Goal: Complete application form

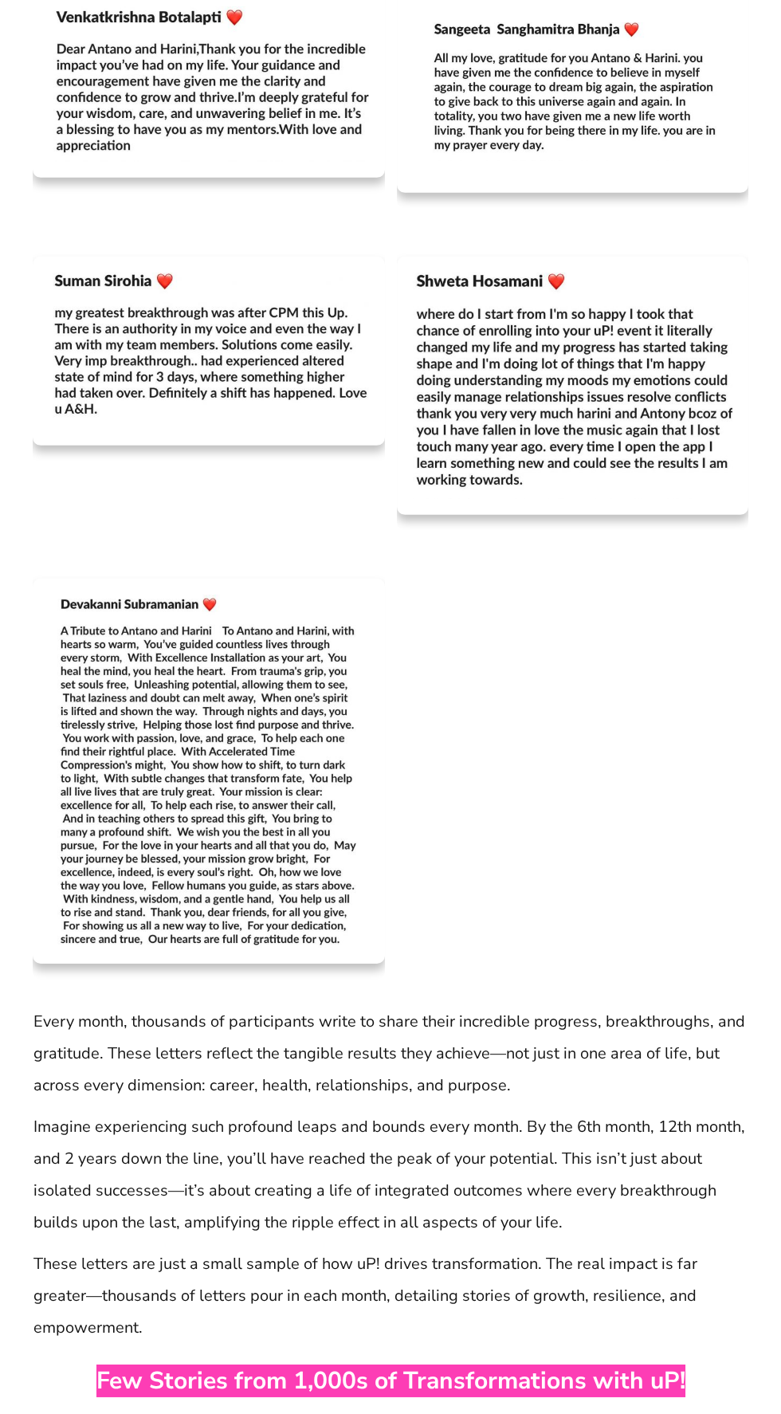
scroll to position [6908, 0]
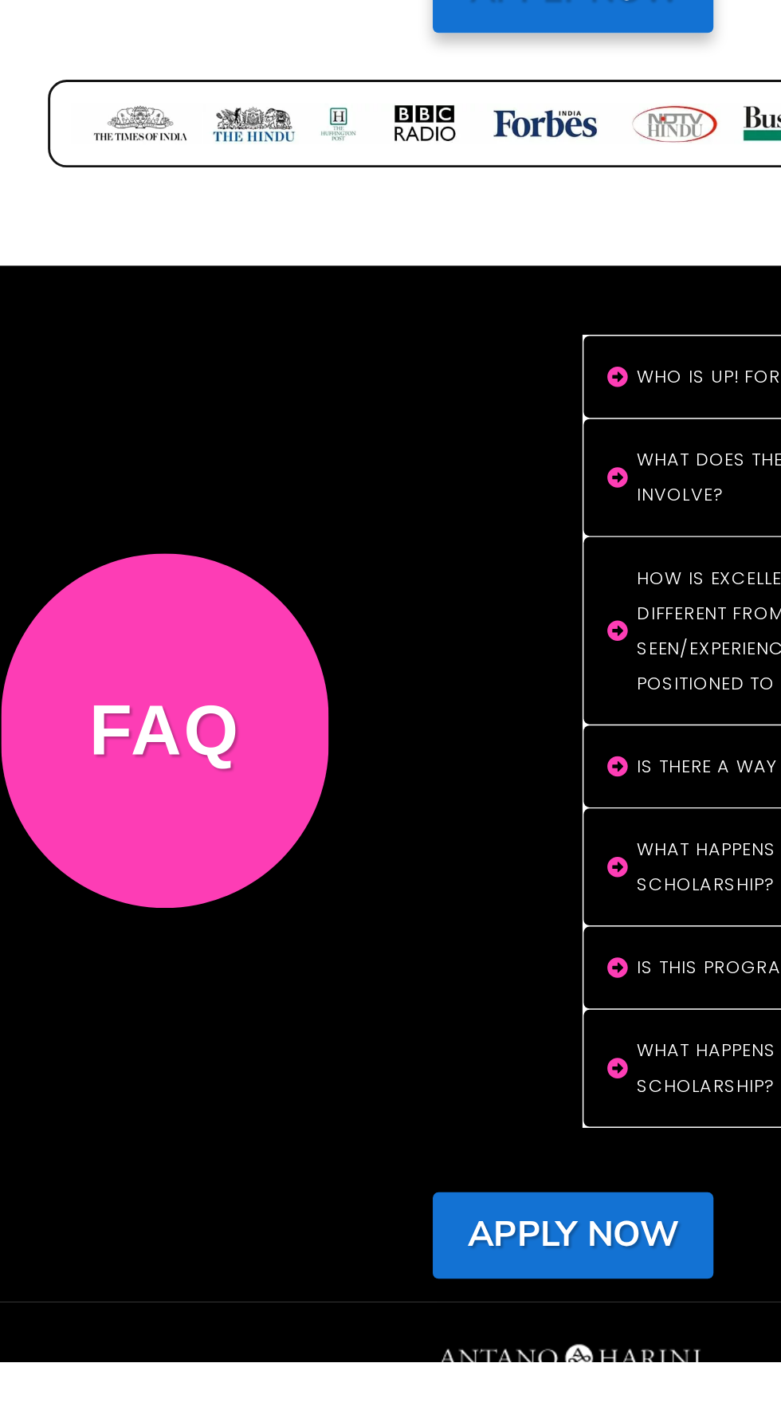
scroll to position [13178, 0]
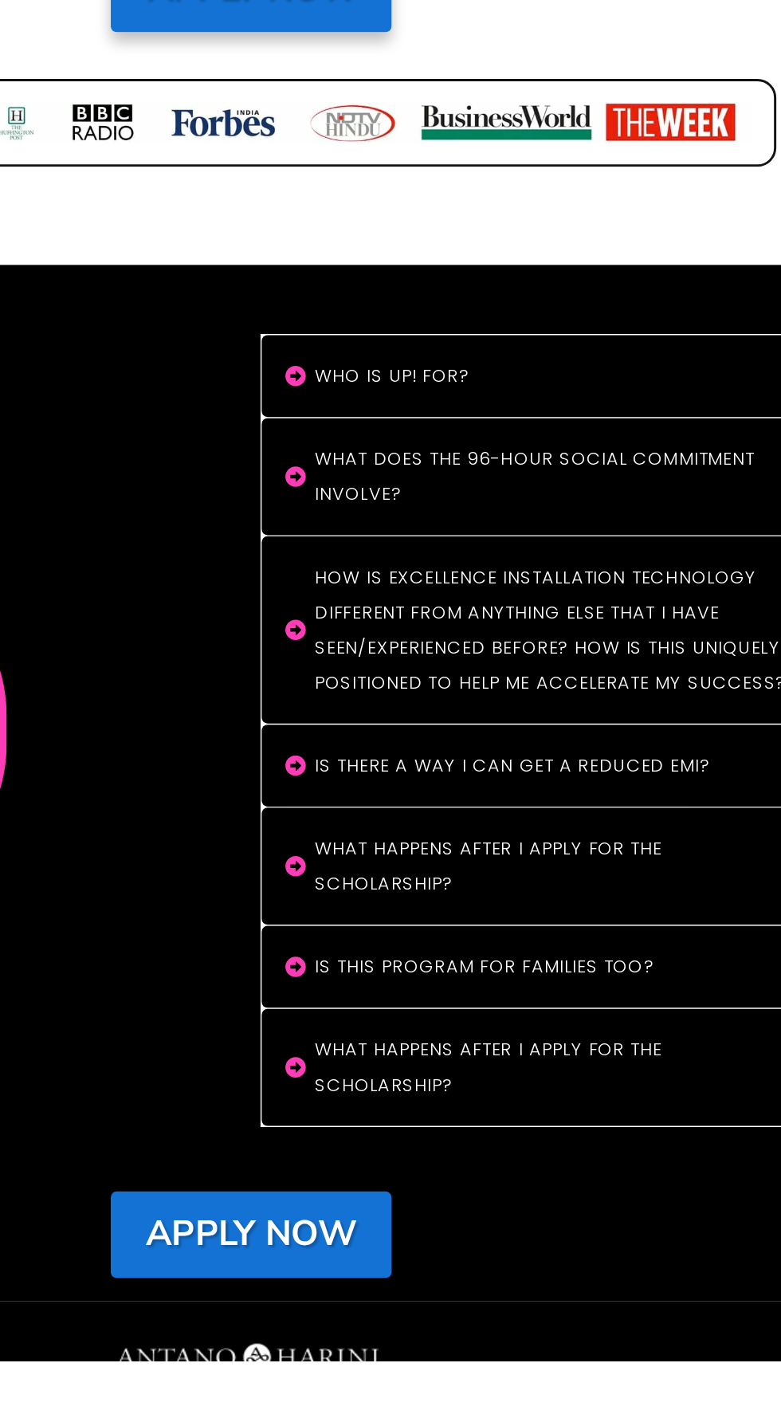
click at [429, 1335] on strong "Apply Now" at bounding box center [390, 1327] width 143 height 33
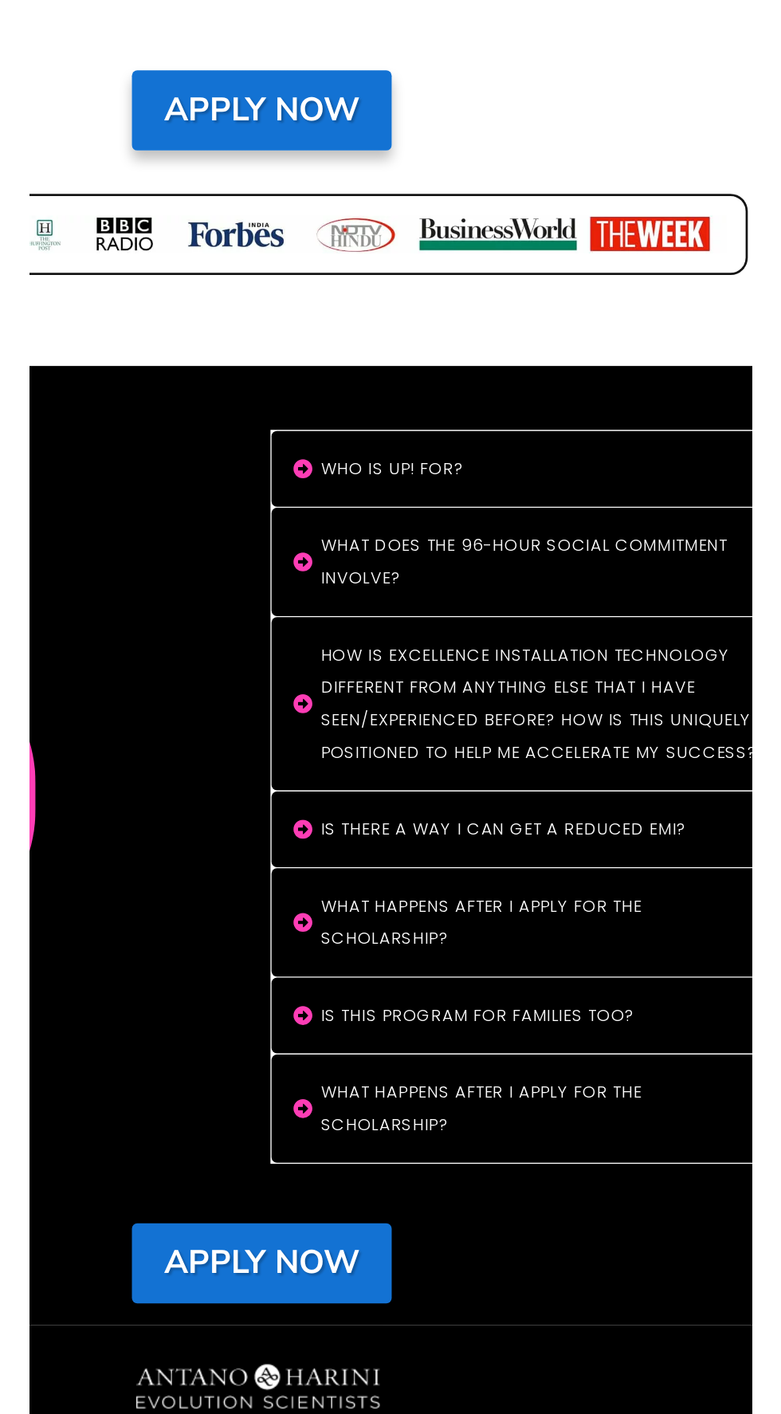
scroll to position [13207, 0]
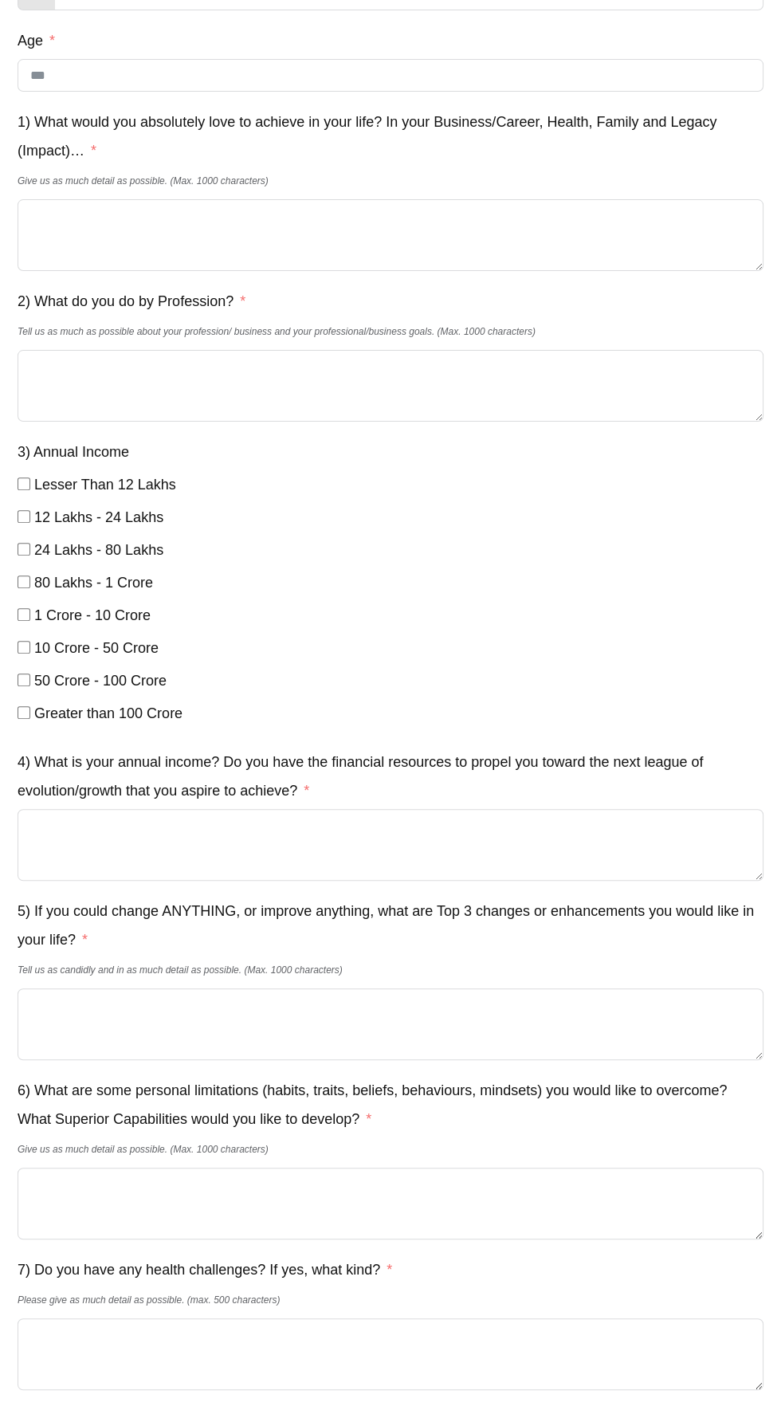
scroll to position [1200, 0]
